Goal: Information Seeking & Learning: Learn about a topic

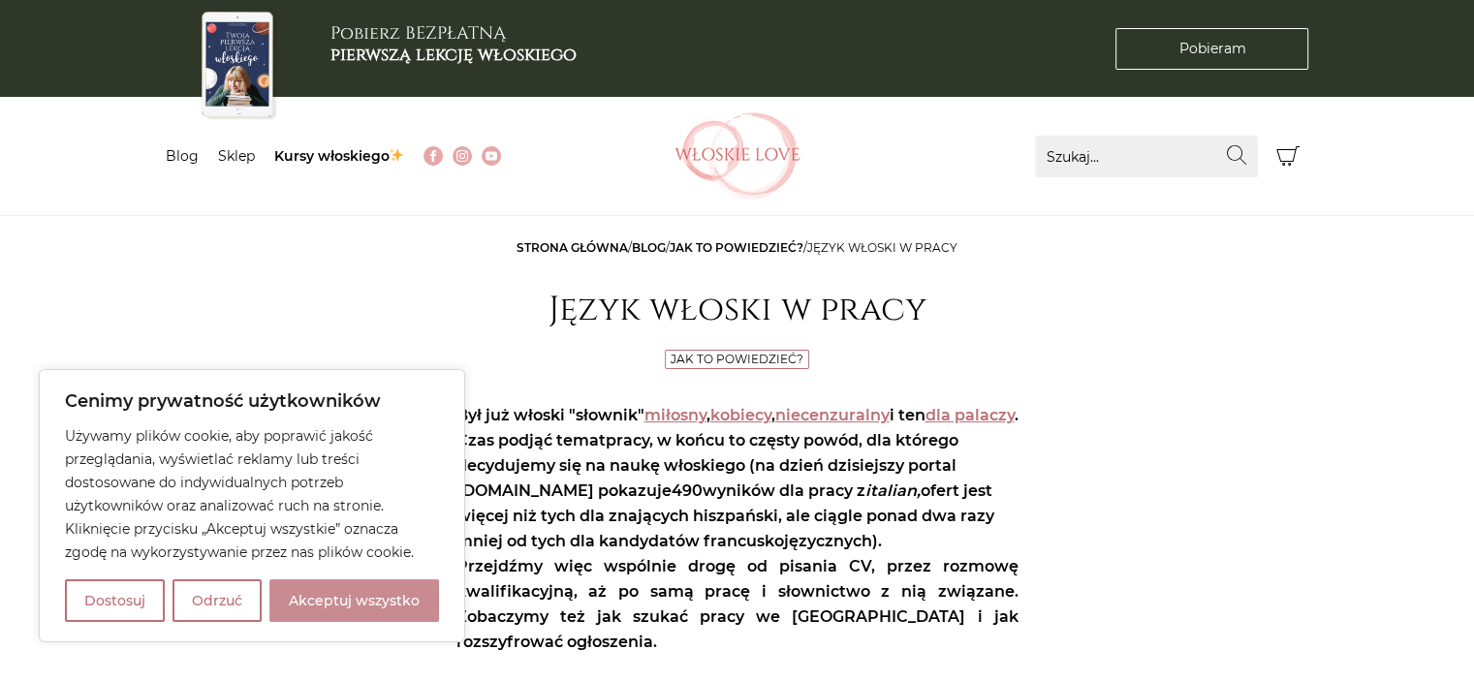
click at [324, 589] on button "Akceptuj wszystko" at bounding box center [354, 600] width 170 height 43
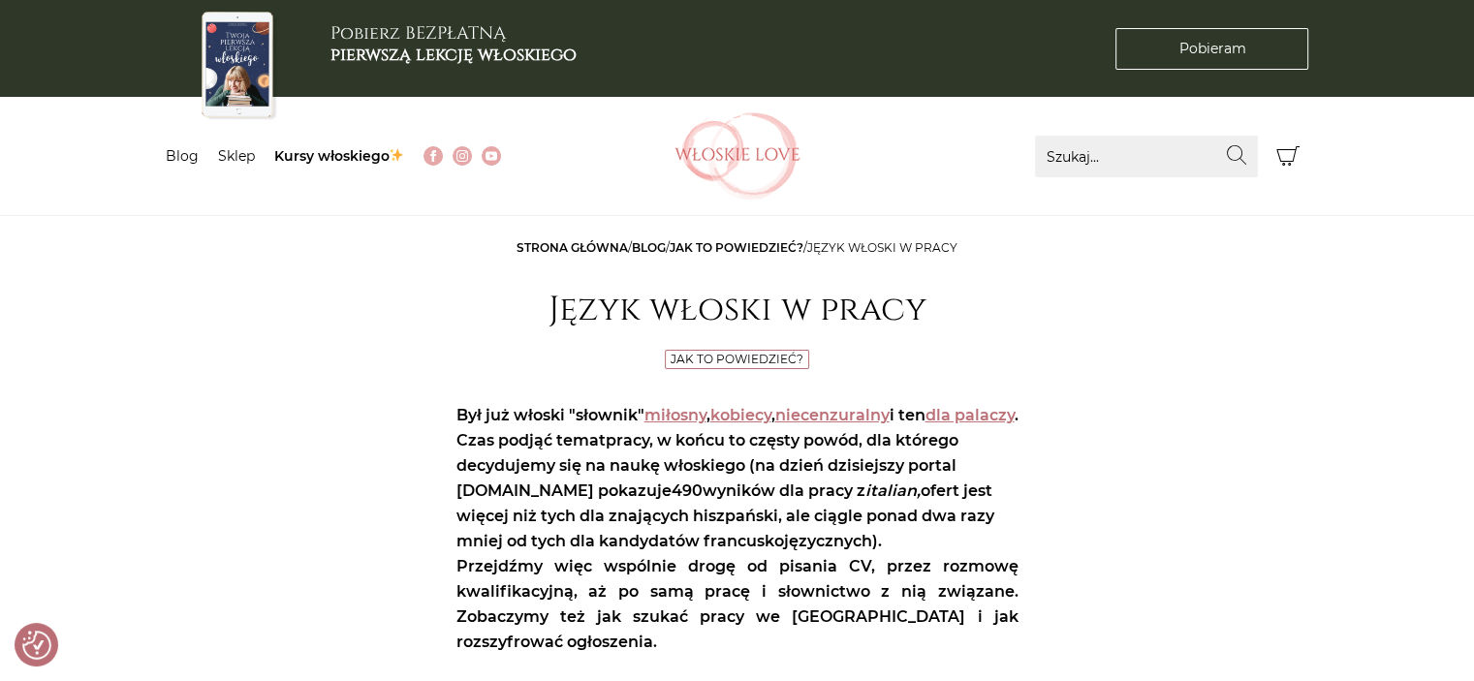
checkbox input "true"
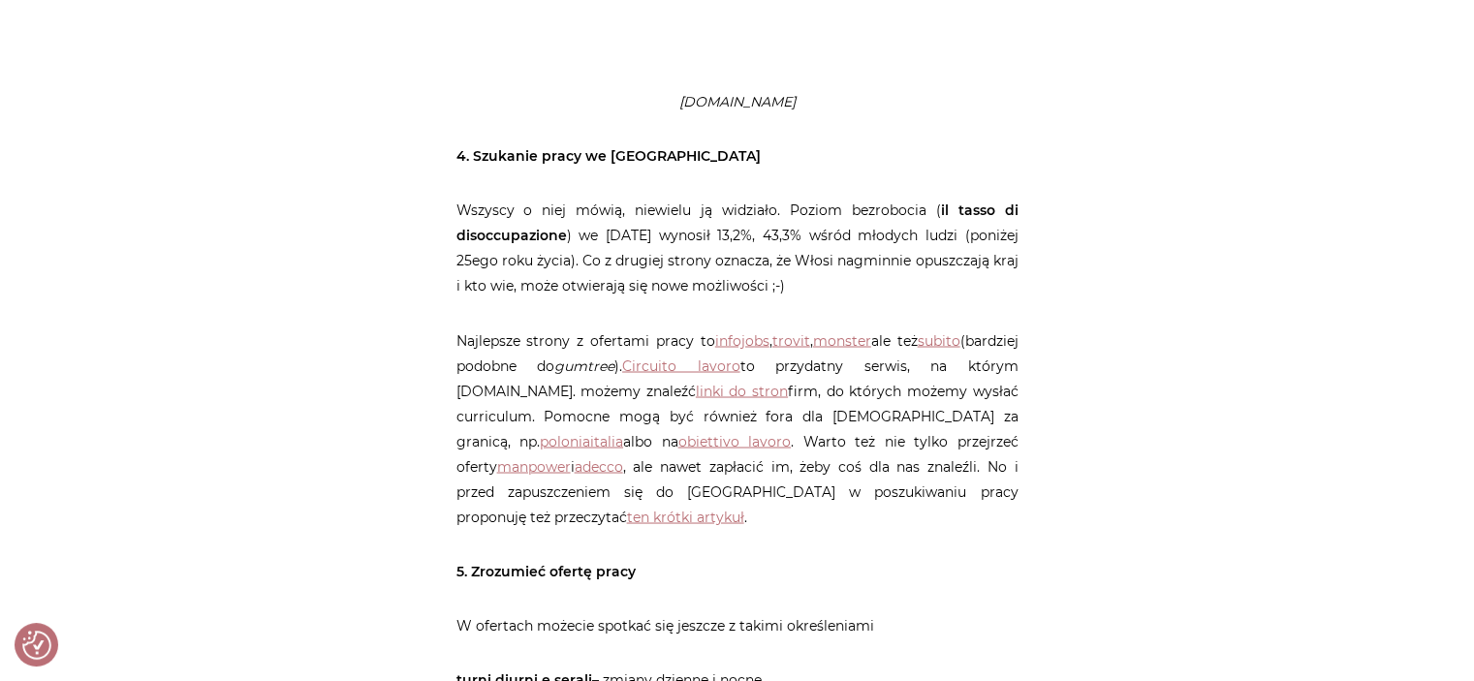
scroll to position [3392, 0]
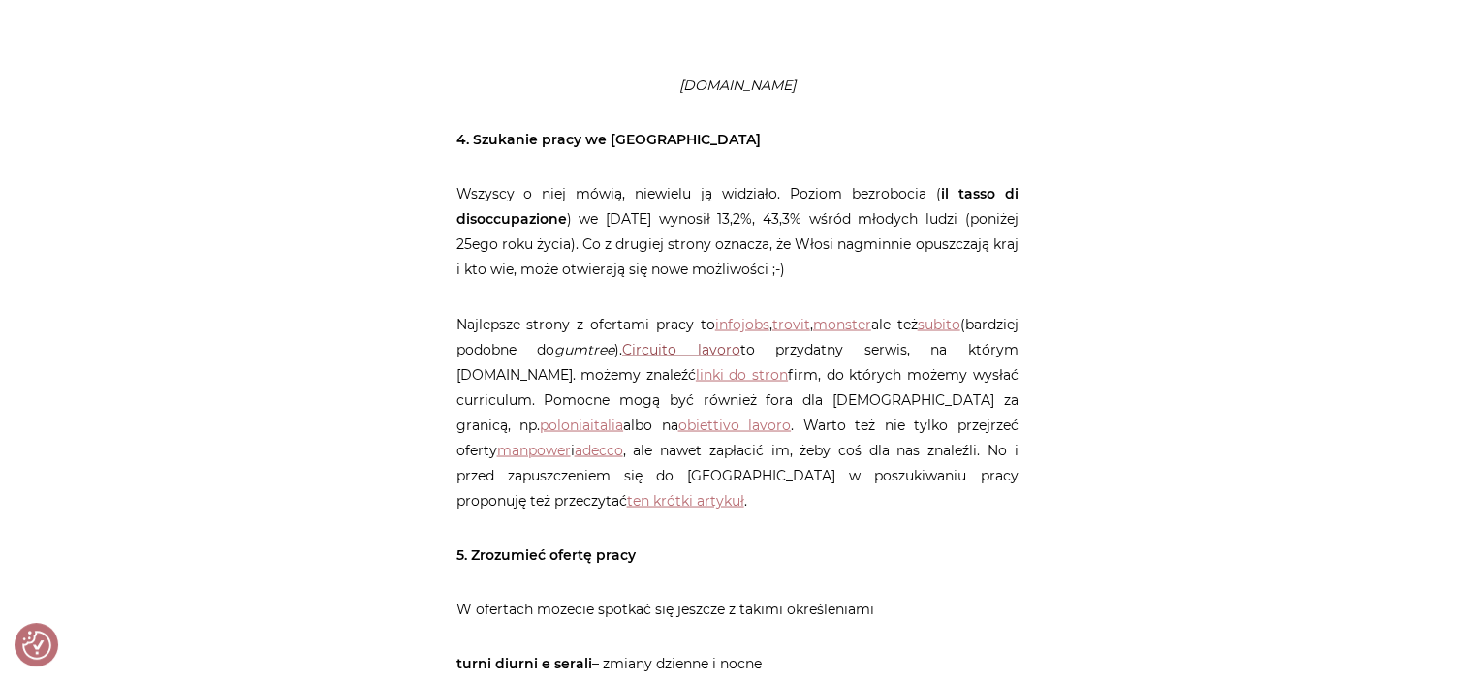
click at [716, 340] on link "Circuito lavoro" at bounding box center [681, 348] width 118 height 17
drag, startPoint x: 254, startPoint y: 343, endPoint x: 244, endPoint y: 348, distance: 10.8
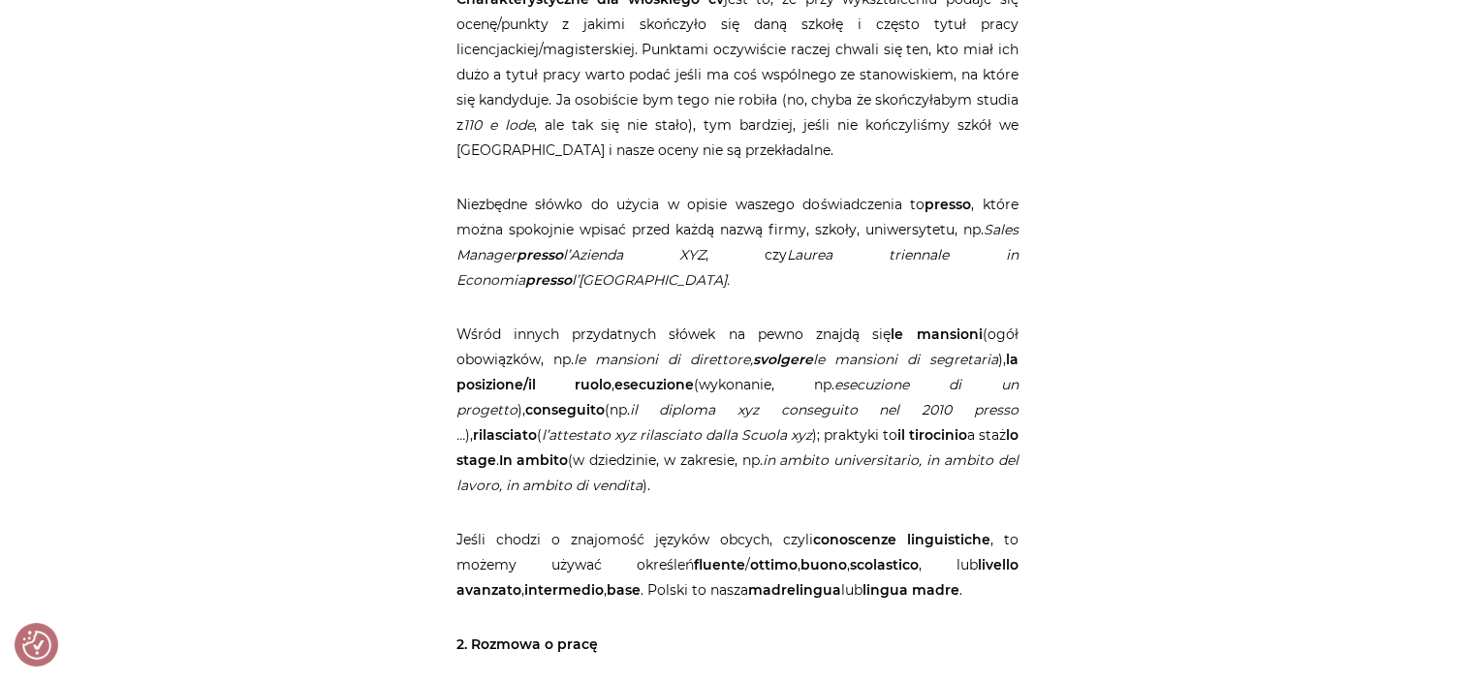
scroll to position [1550, 0]
